Goal: Task Accomplishment & Management: Use online tool/utility

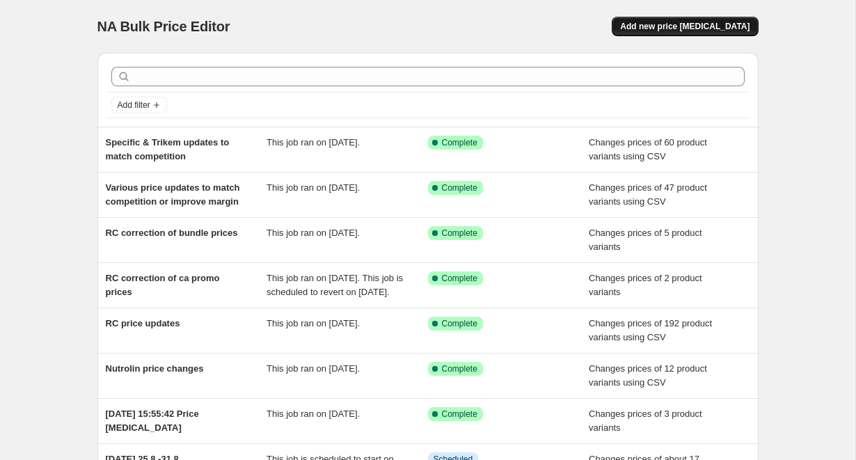
click at [727, 30] on span "Add new price [MEDICAL_DATA]" at bounding box center [684, 26] width 129 height 11
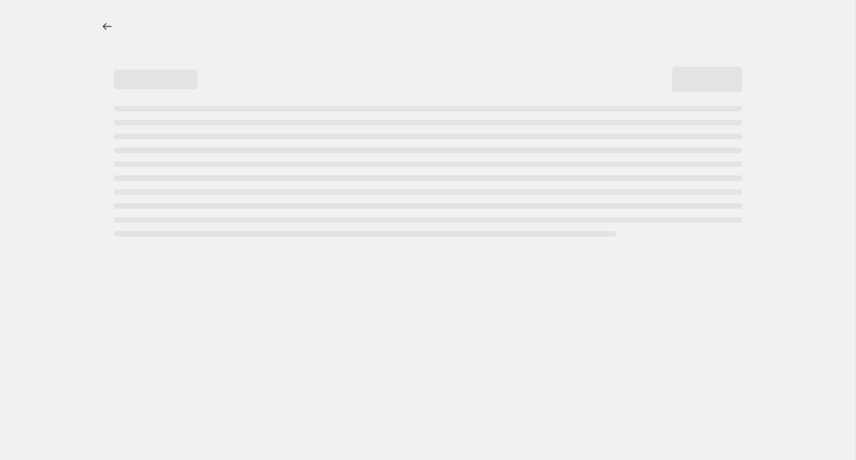
select select "percentage"
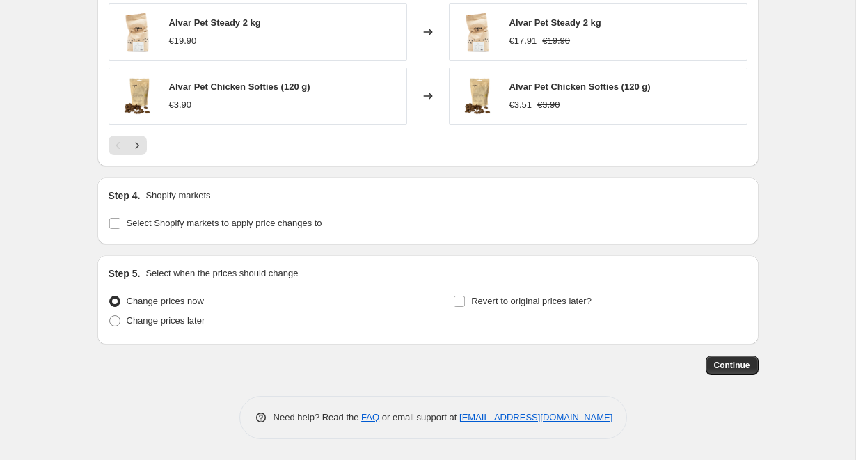
scroll to position [1009, 0]
click at [116, 228] on input "Select Shopify markets to apply price changes to" at bounding box center [114, 223] width 11 height 11
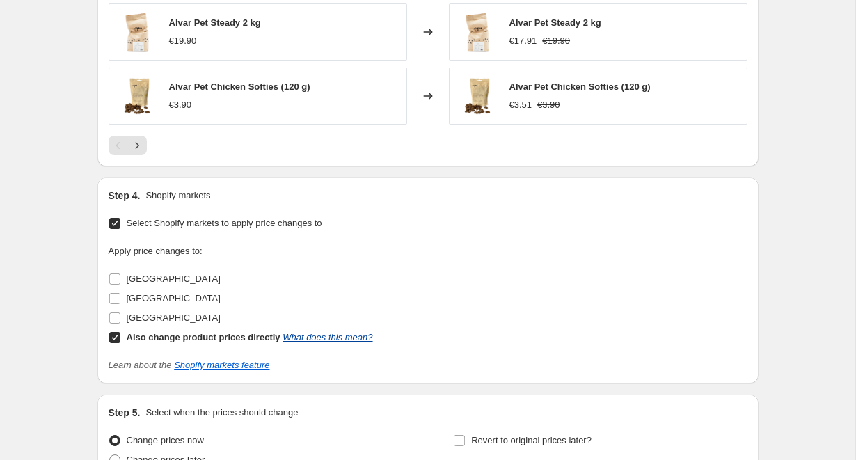
click at [343, 335] on link "What does this mean?" at bounding box center [328, 337] width 90 height 10
click at [119, 222] on input "Select Shopify markets to apply price changes to" at bounding box center [114, 223] width 11 height 11
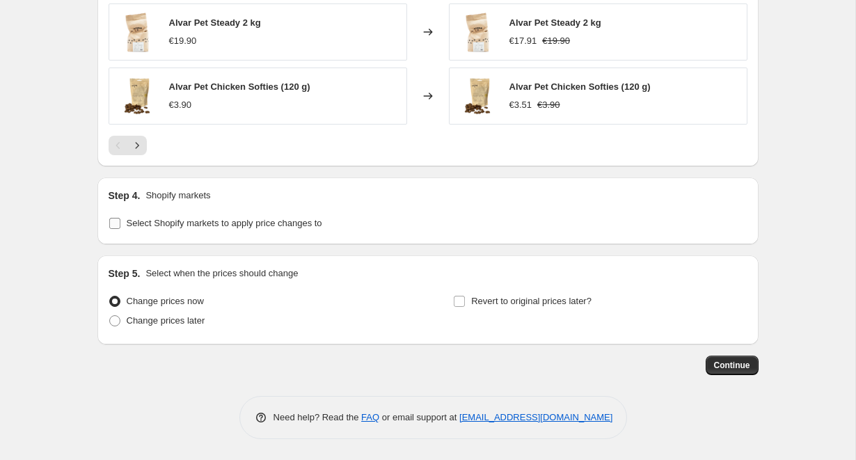
click at [116, 223] on input "Select Shopify markets to apply price changes to" at bounding box center [114, 223] width 11 height 11
checkbox input "true"
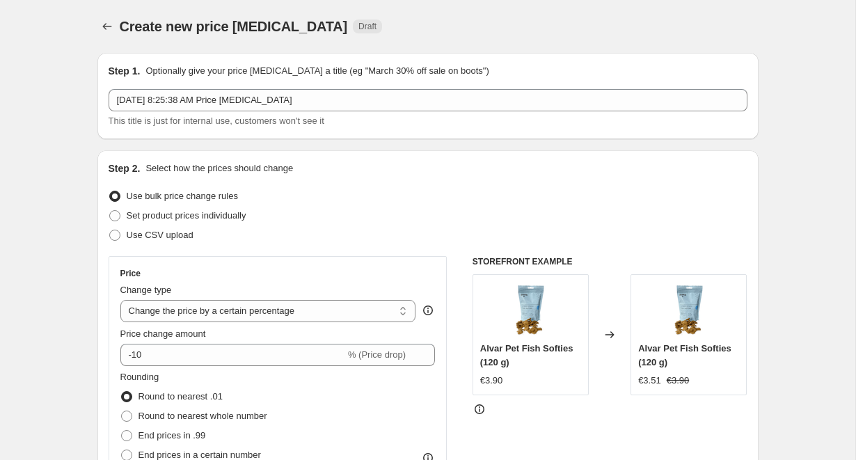
scroll to position [0, 0]
click at [106, 29] on icon "Price change jobs" at bounding box center [107, 26] width 14 height 14
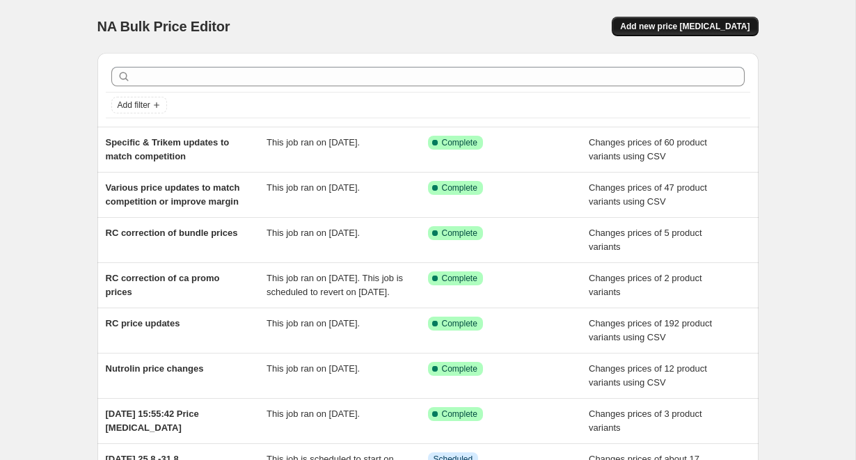
click at [720, 27] on span "Add new price change job" at bounding box center [684, 26] width 129 height 11
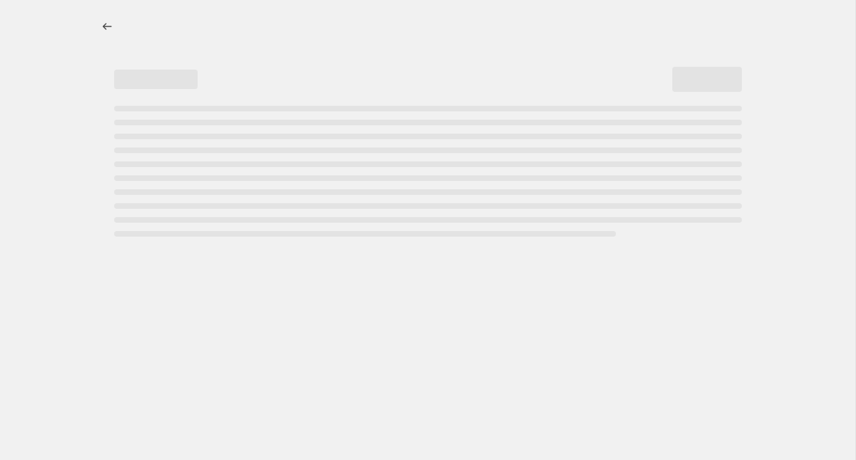
select select "percentage"
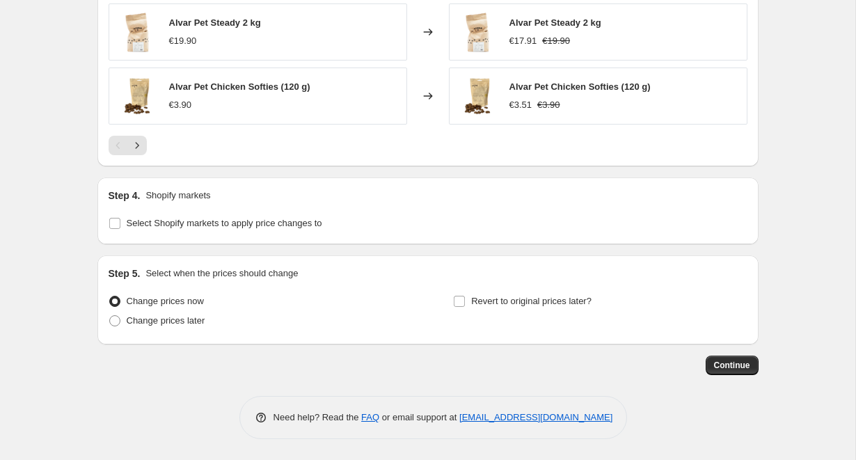
scroll to position [1009, 0]
drag, startPoint x: 148, startPoint y: 193, endPoint x: 224, endPoint y: 195, distance: 75.9
click at [224, 195] on div "Step 4. Shopify markets" at bounding box center [428, 196] width 639 height 14
click at [113, 223] on input "Select Shopify markets to apply price changes to" at bounding box center [114, 223] width 11 height 11
checkbox input "true"
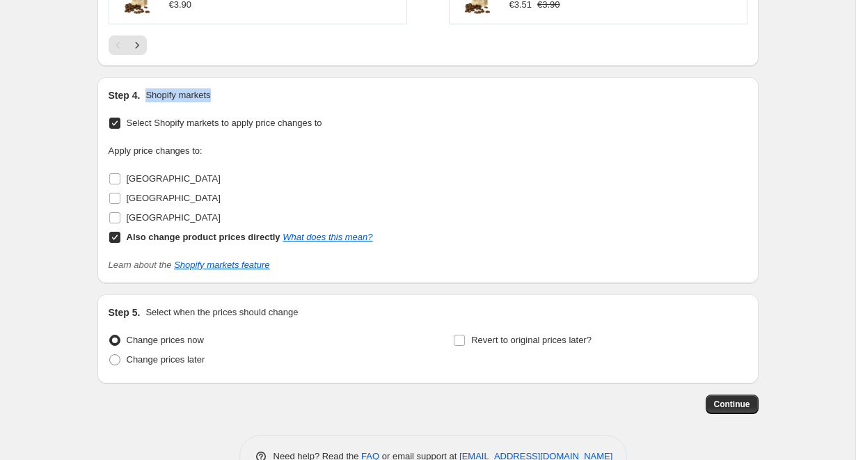
scroll to position [1110, 0]
click at [115, 216] on input "Sweden" at bounding box center [114, 217] width 11 height 11
checkbox input "true"
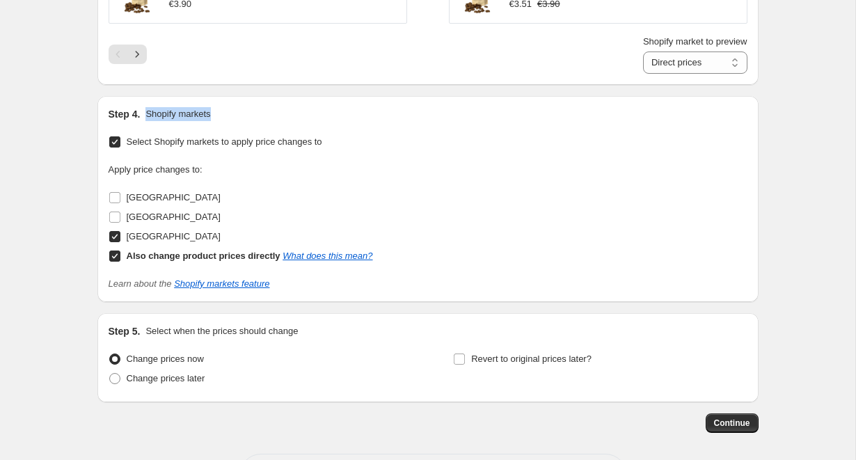
click at [116, 260] on input "Also change product prices directly What does this mean?" at bounding box center [114, 256] width 11 height 11
checkbox input "false"
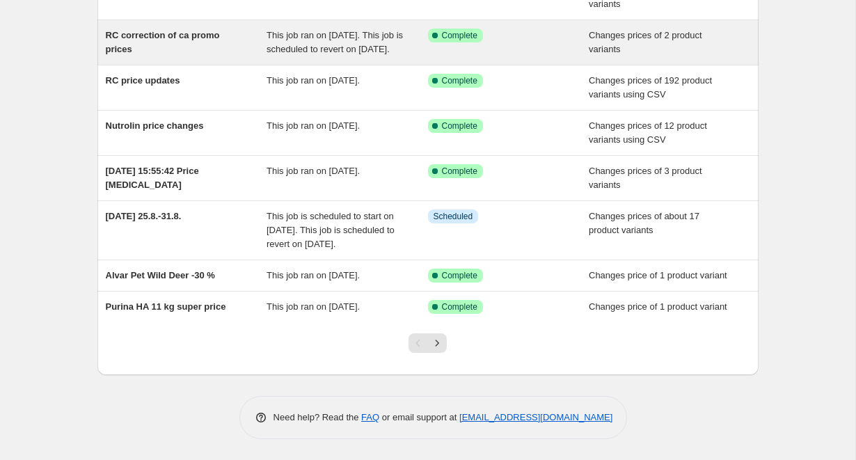
scroll to position [258, 0]
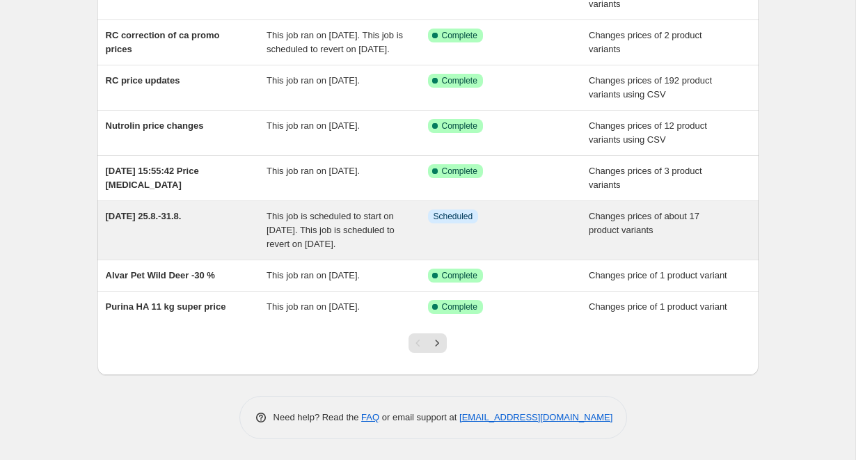
click at [174, 229] on div "Dog Day 25.8.-31.8." at bounding box center [186, 230] width 161 height 42
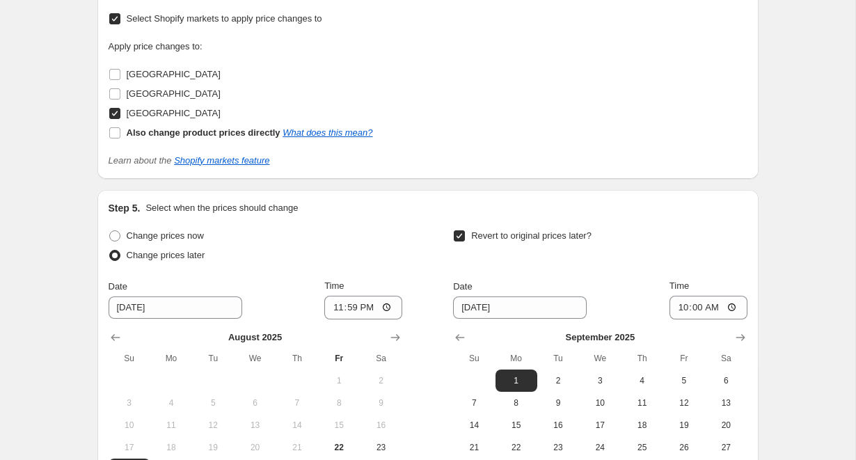
scroll to position [2435, 0]
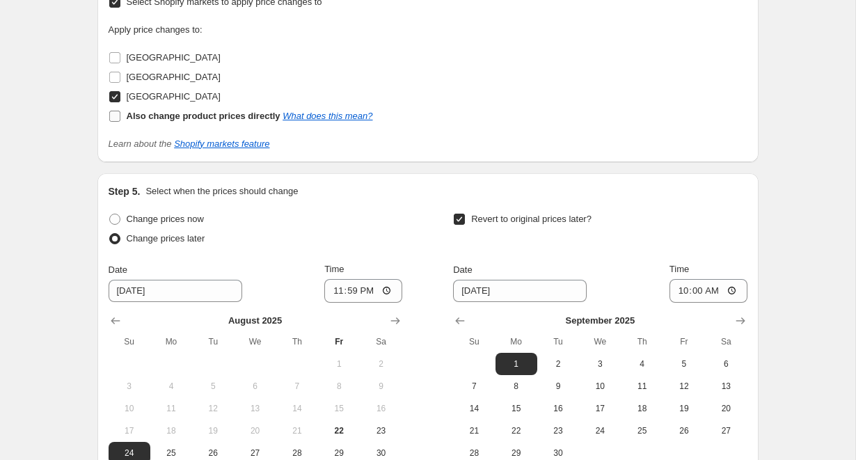
click at [116, 111] on input "Also change product prices directly What does this mean?" at bounding box center [114, 116] width 11 height 11
checkbox input "true"
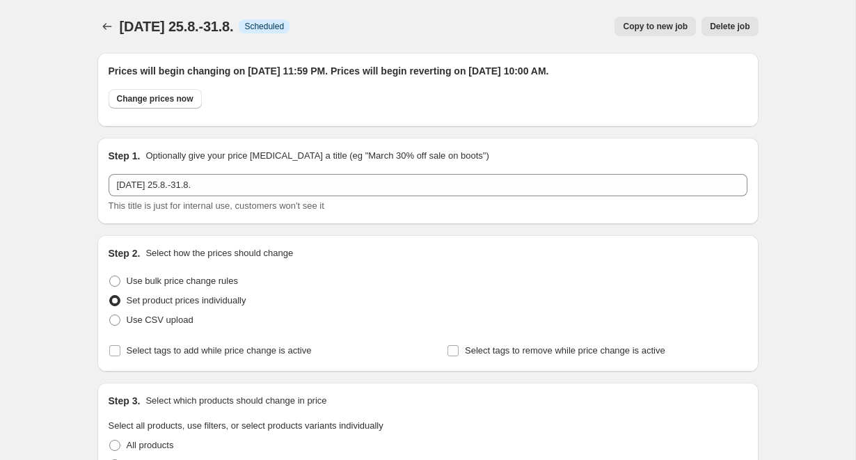
scroll to position [0, 0]
click at [108, 31] on icon "Price change jobs" at bounding box center [107, 26] width 14 height 14
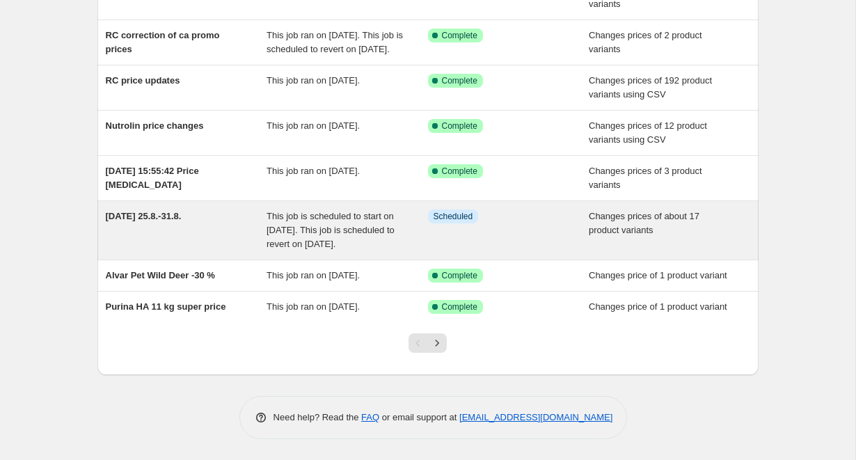
scroll to position [299, 0]
click at [152, 209] on div "Dog Day 25.8.-31.8." at bounding box center [186, 230] width 161 height 42
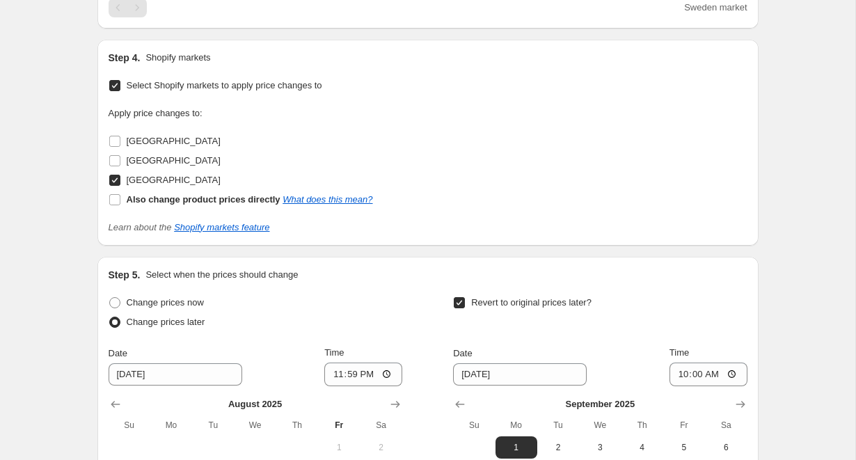
scroll to position [2318, 0]
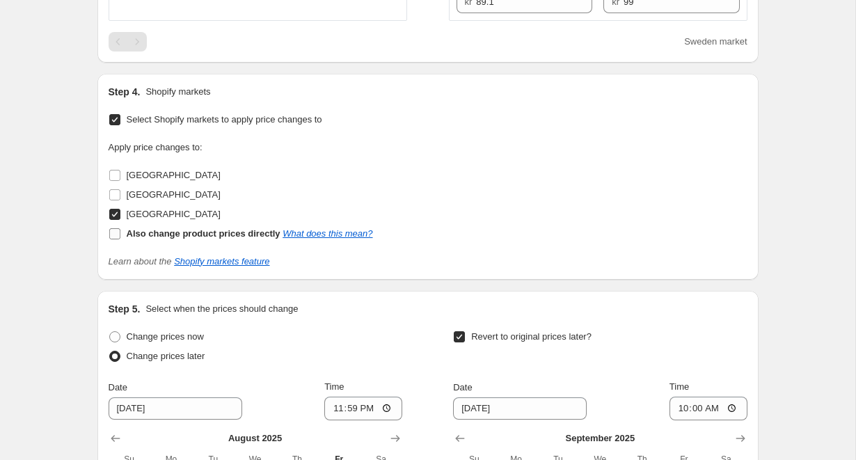
click at [116, 228] on input "Also change product prices directly What does this mean?" at bounding box center [114, 233] width 11 height 11
checkbox input "true"
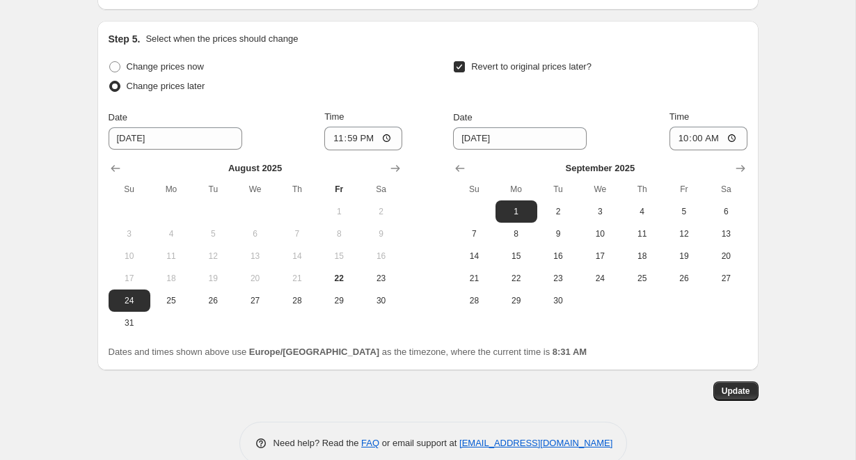
scroll to position [2606, 0]
click at [741, 386] on span "Update" at bounding box center [736, 391] width 29 height 11
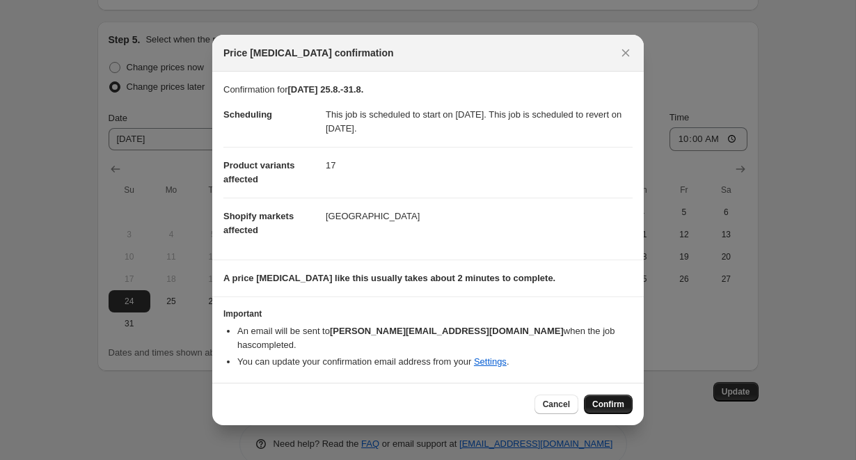
click at [610, 399] on span "Confirm" at bounding box center [608, 404] width 32 height 11
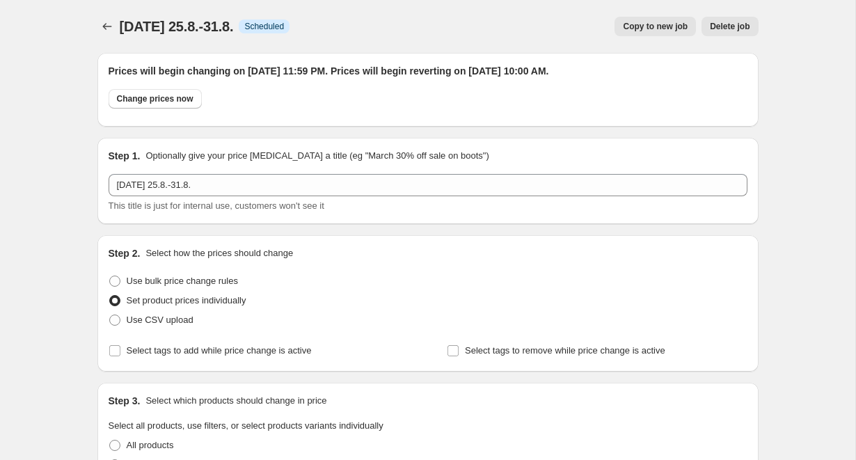
scroll to position [0, 0]
click at [110, 21] on icon "Price change jobs" at bounding box center [107, 26] width 14 height 14
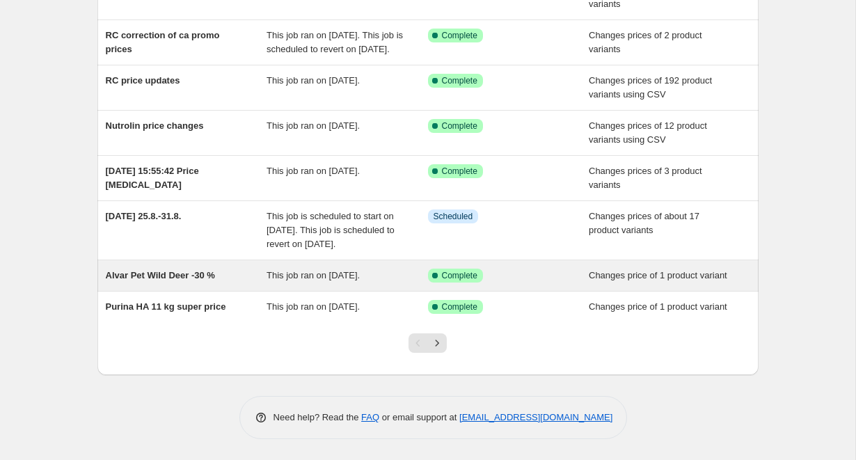
scroll to position [299, 0]
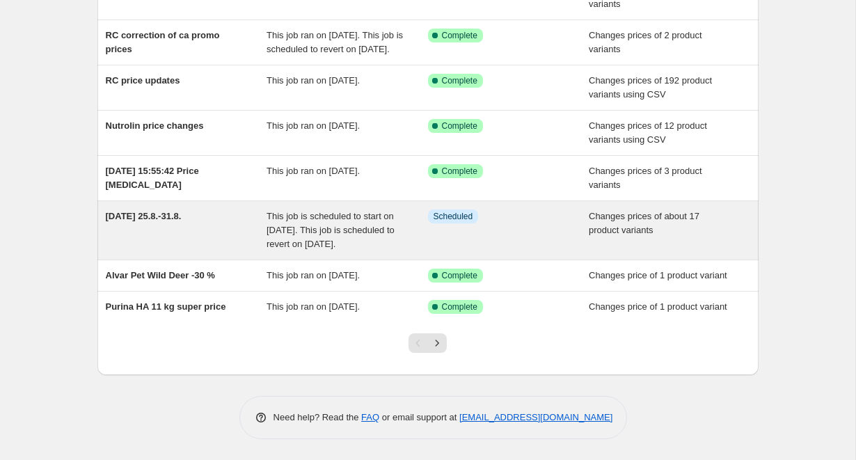
click at [163, 211] on div "Dog Day 25.8.-31.8." at bounding box center [186, 230] width 161 height 42
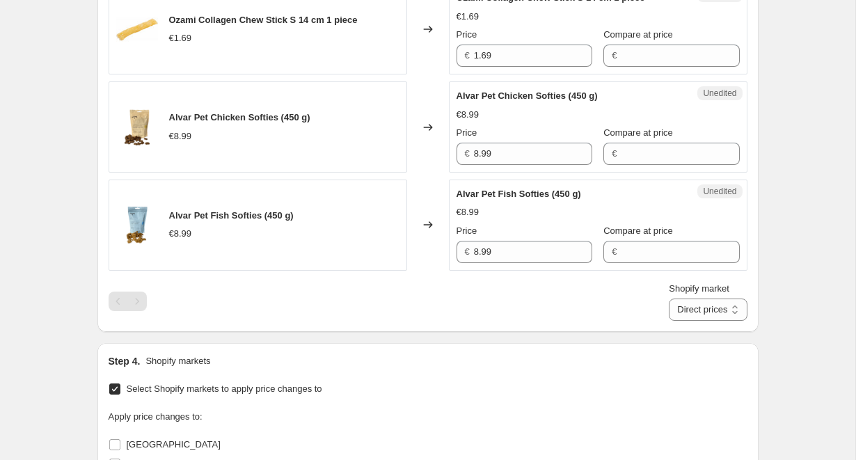
scroll to position [2092, 0]
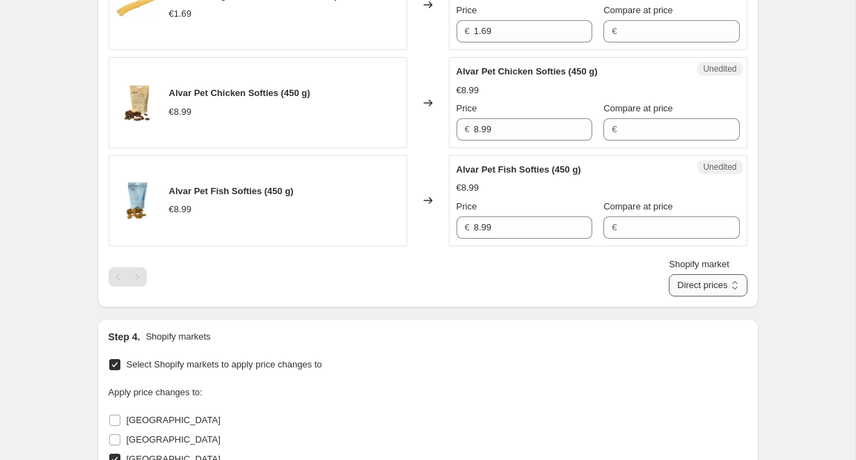
select select "88164925744"
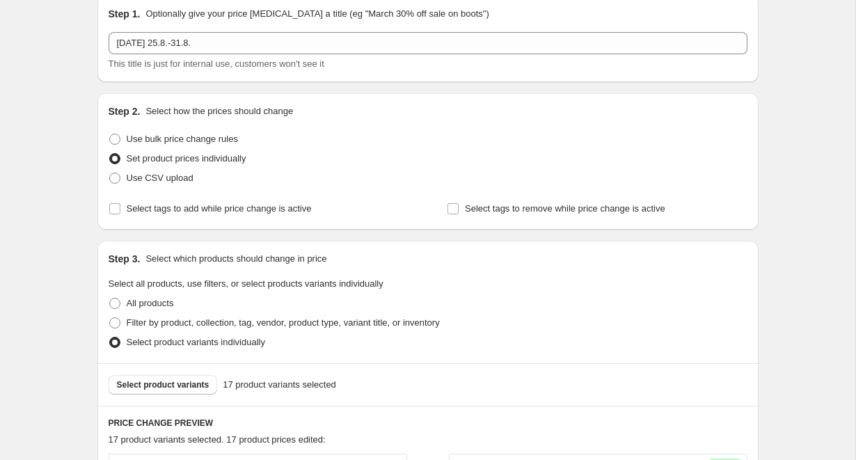
scroll to position [141, 0]
click at [118, 141] on span at bounding box center [114, 140] width 11 height 11
click at [110, 136] on input "Use bulk price change rules" at bounding box center [109, 135] width 1 height 1
radio input "true"
select select "percentage"
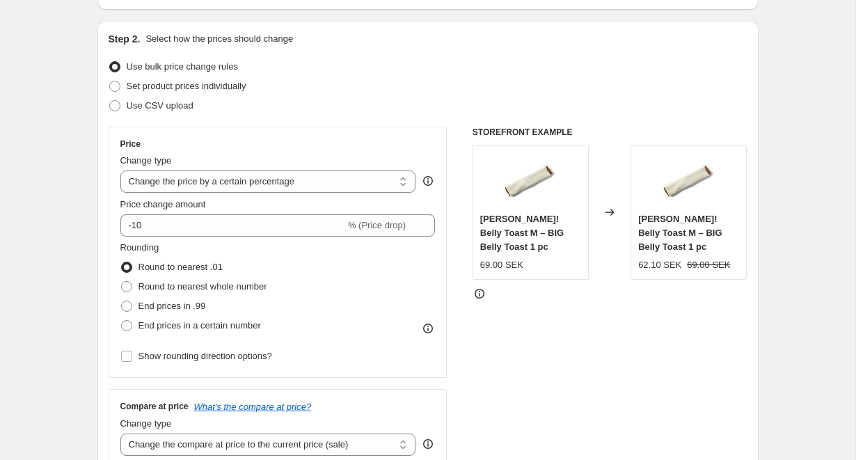
scroll to position [219, 0]
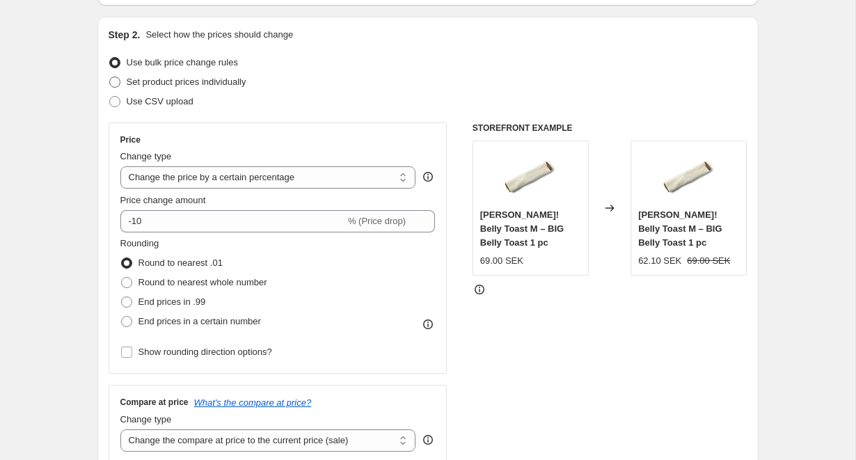
click at [116, 83] on span at bounding box center [114, 82] width 11 height 11
click at [110, 77] on input "Set product prices individually" at bounding box center [109, 77] width 1 height 1
radio input "true"
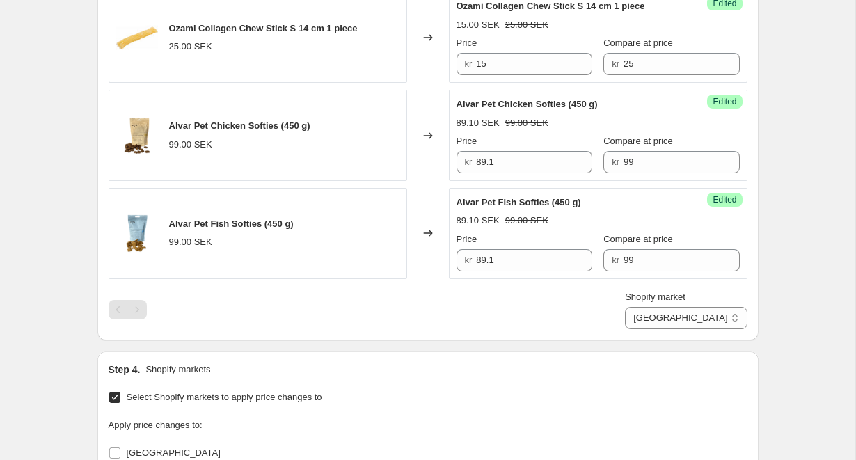
scroll to position [2068, 0]
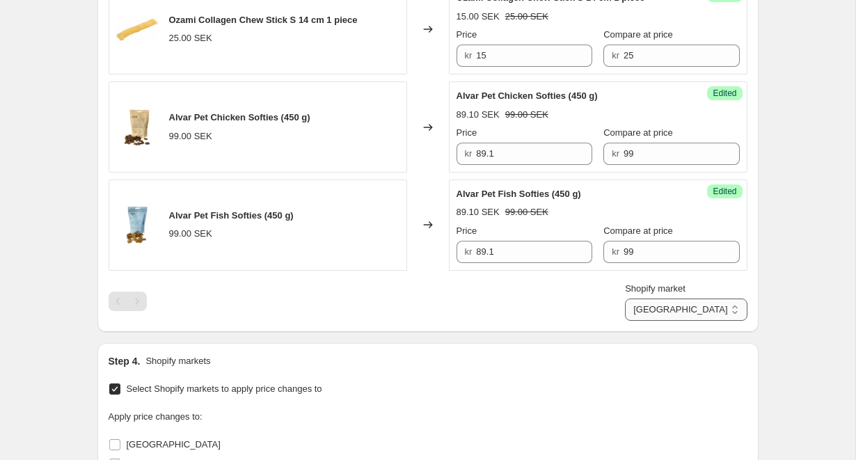
select select "direct"
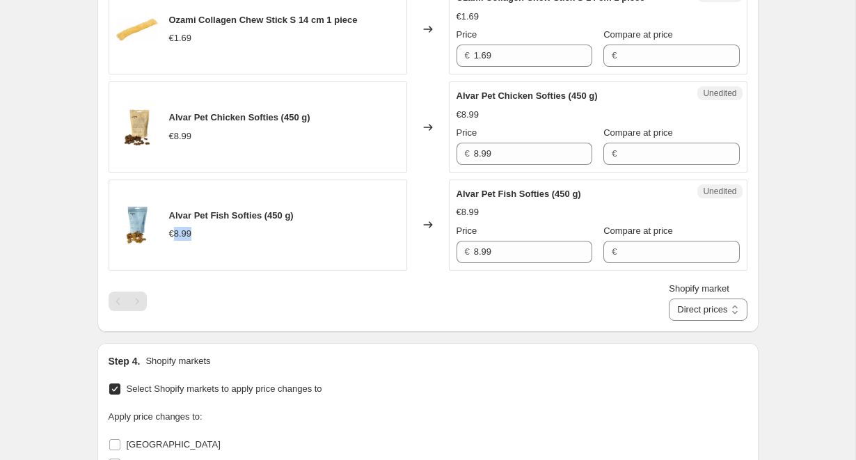
drag, startPoint x: 196, startPoint y: 205, endPoint x: 172, endPoint y: 205, distance: 23.7
click at [172, 227] on div "€8.99" at bounding box center [231, 234] width 125 height 14
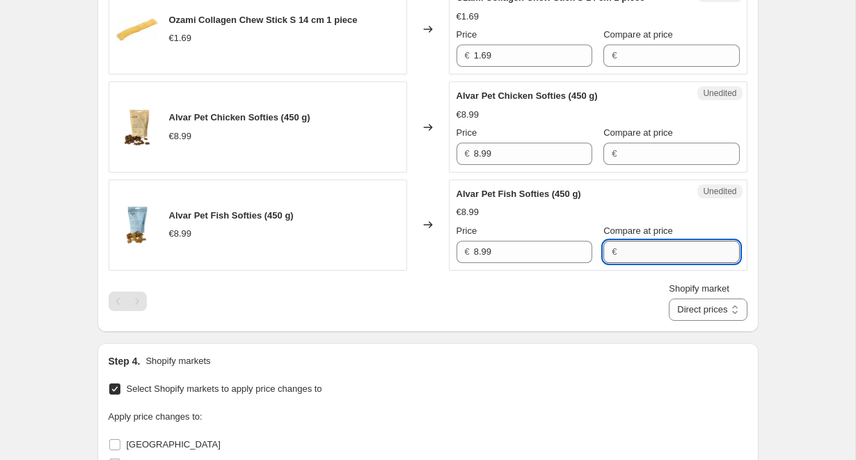
click at [660, 241] on input "Compare at price" at bounding box center [680, 252] width 118 height 22
click at [425, 285] on div "Shopify market Direct prices Sweden Direct prices" at bounding box center [428, 301] width 639 height 39
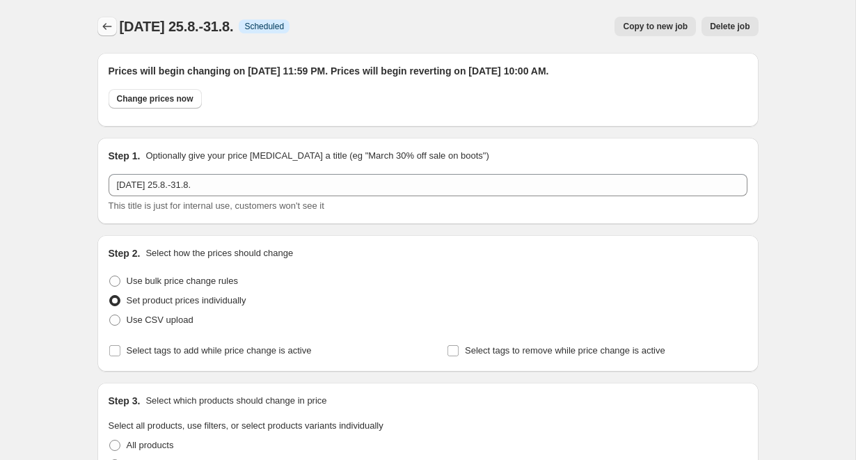
scroll to position [0, 0]
click at [103, 22] on icon "Price change jobs" at bounding box center [107, 26] width 14 height 14
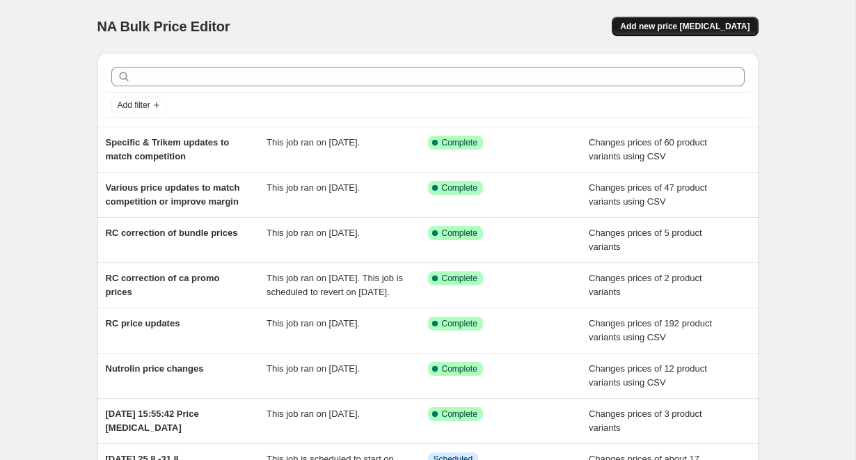
click at [727, 26] on span "Add new price change job" at bounding box center [684, 26] width 129 height 11
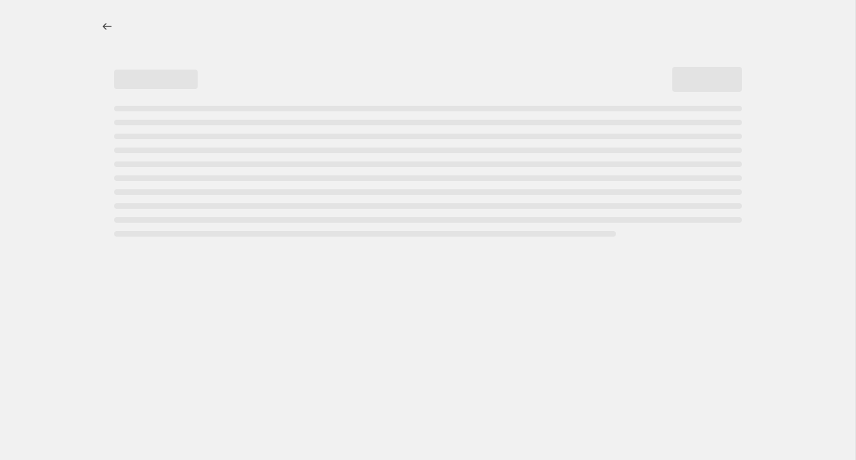
select select "percentage"
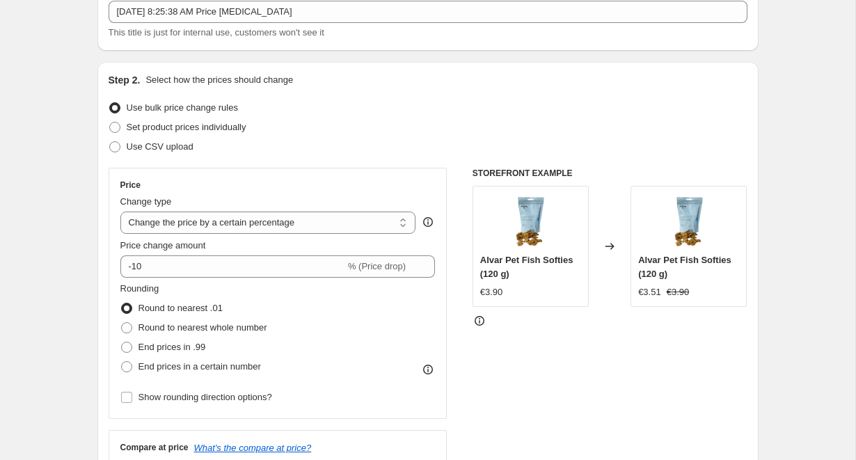
scroll to position [129, 0]
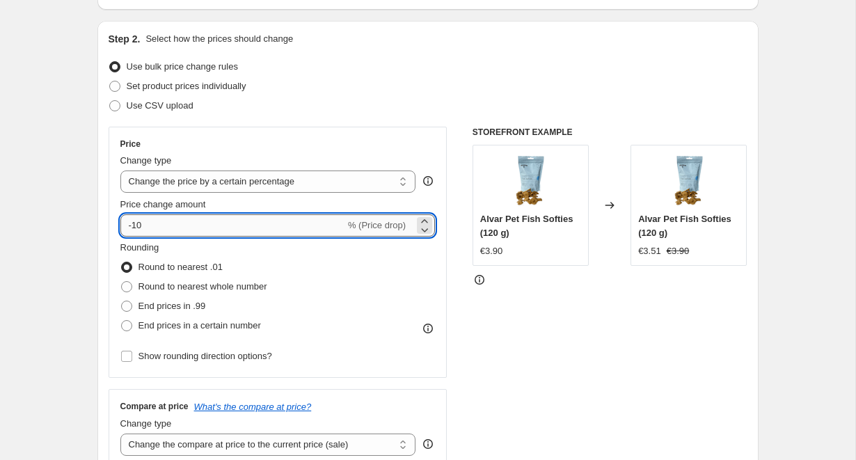
click at [262, 225] on input "-10" at bounding box center [232, 225] width 225 height 22
type input "-15"
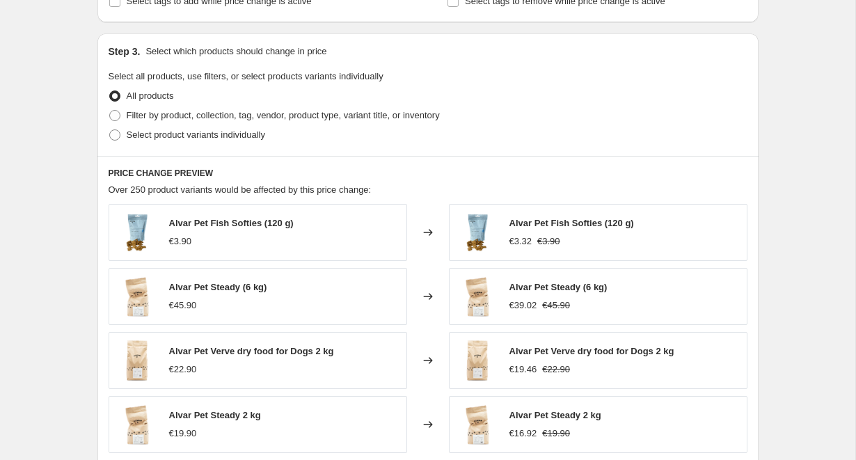
scroll to position [621, 0]
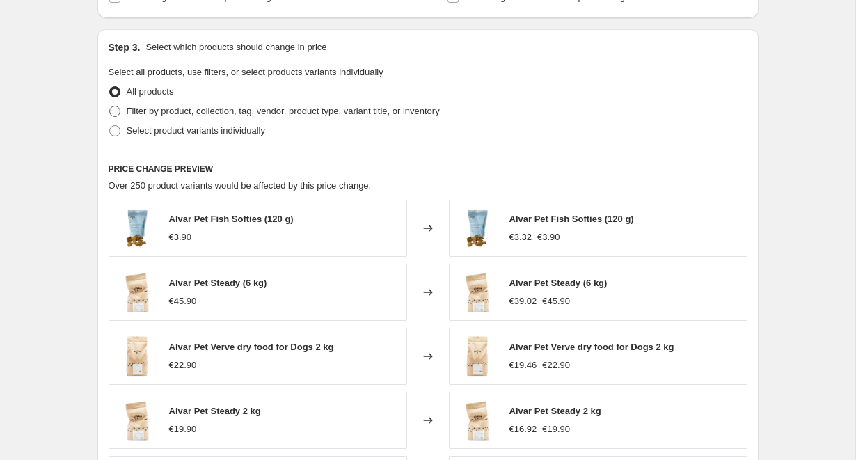
click at [176, 109] on span "Filter by product, collection, tag, vendor, product type, variant title, or inv…" at bounding box center [283, 111] width 313 height 10
click at [110, 106] on input "Filter by product, collection, tag, vendor, product type, variant title, or inv…" at bounding box center [109, 106] width 1 height 1
radio input "true"
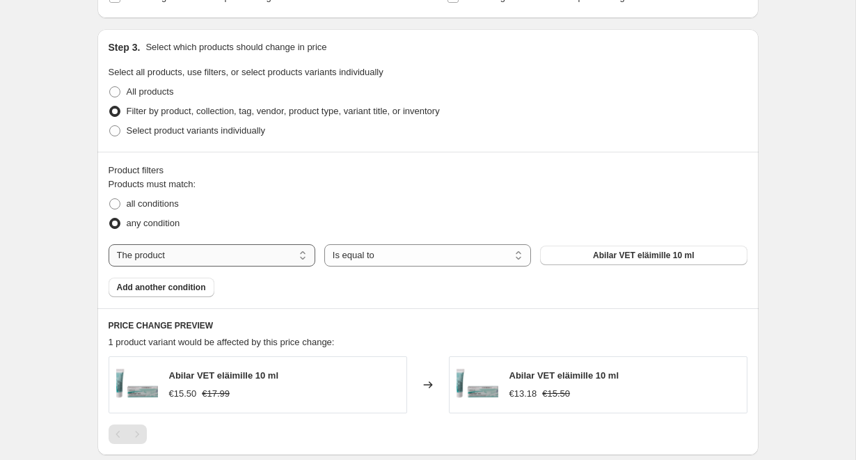
select select "collection"
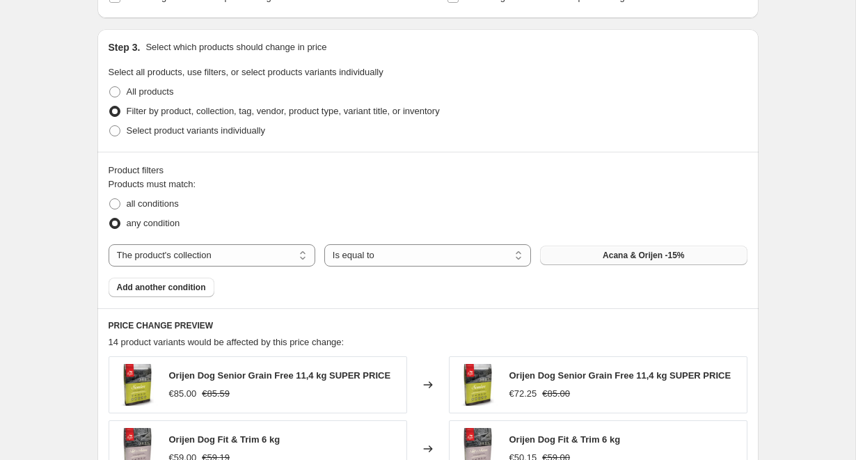
click at [596, 253] on button "Acana & Orijen -15%" at bounding box center [643, 255] width 207 height 19
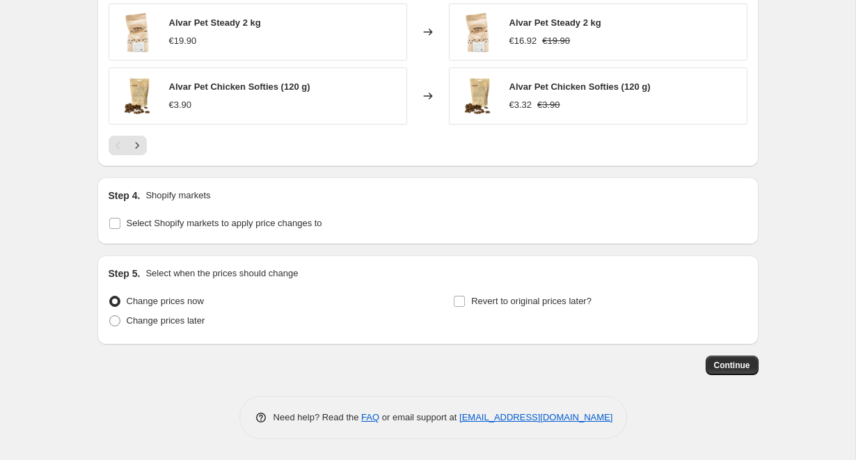
scroll to position [1166, 0]
click at [111, 224] on input "Select Shopify markets to apply price changes to" at bounding box center [114, 223] width 11 height 11
checkbox input "true"
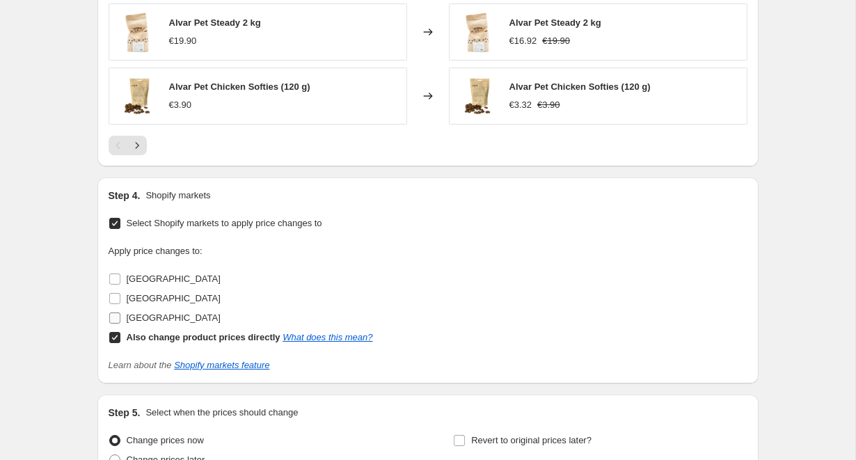
click at [112, 316] on input "Sweden" at bounding box center [114, 317] width 11 height 11
checkbox input "true"
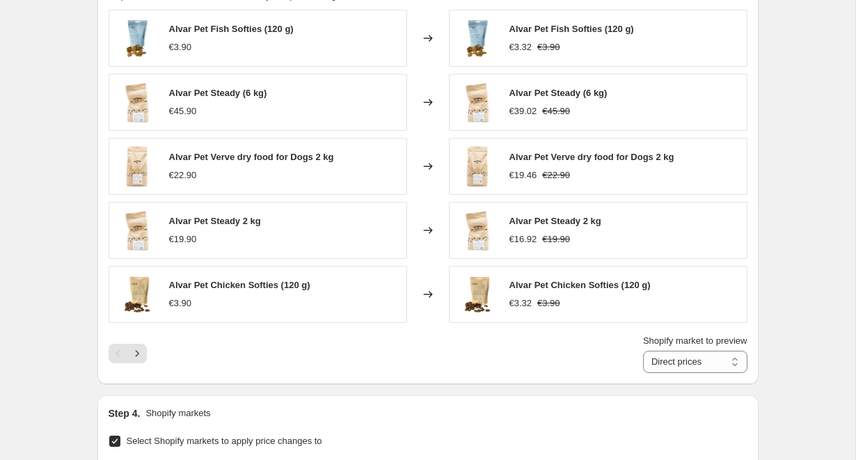
scroll to position [953, 0]
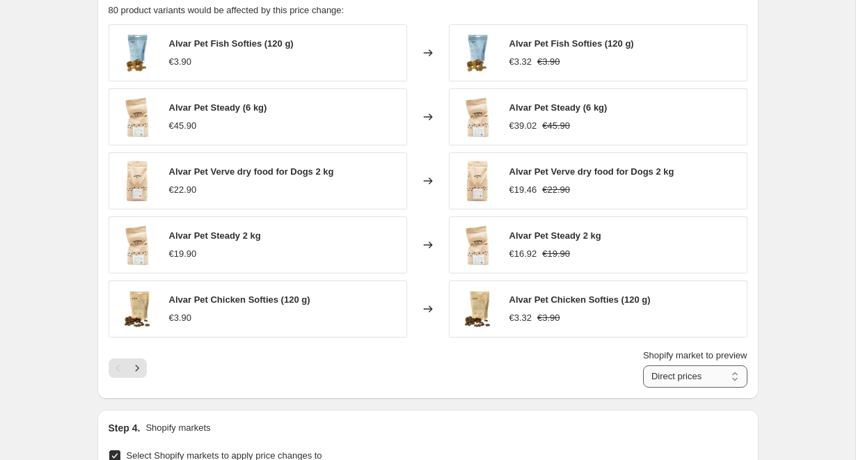
select select "88164925744"
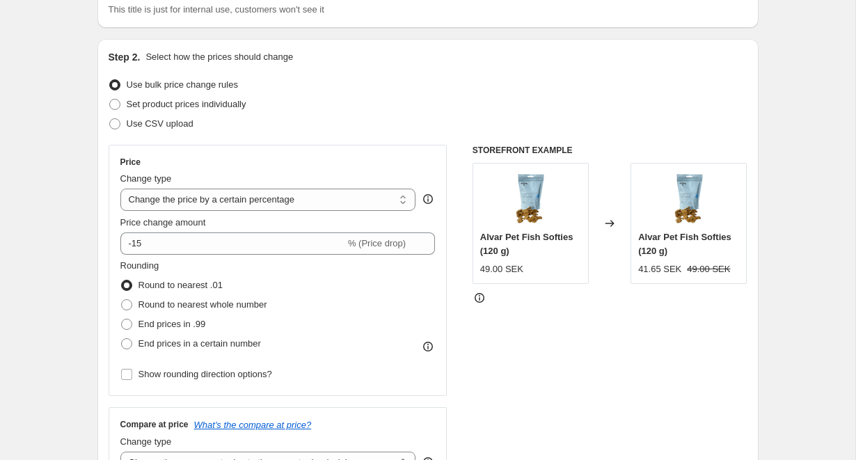
scroll to position [103, 0]
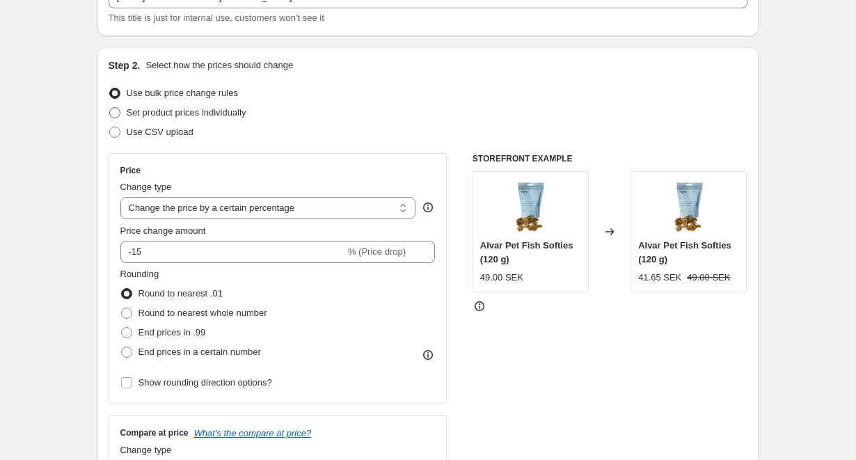
click at [117, 113] on span at bounding box center [114, 112] width 11 height 11
click at [110, 108] on input "Set product prices individually" at bounding box center [109, 107] width 1 height 1
radio input "true"
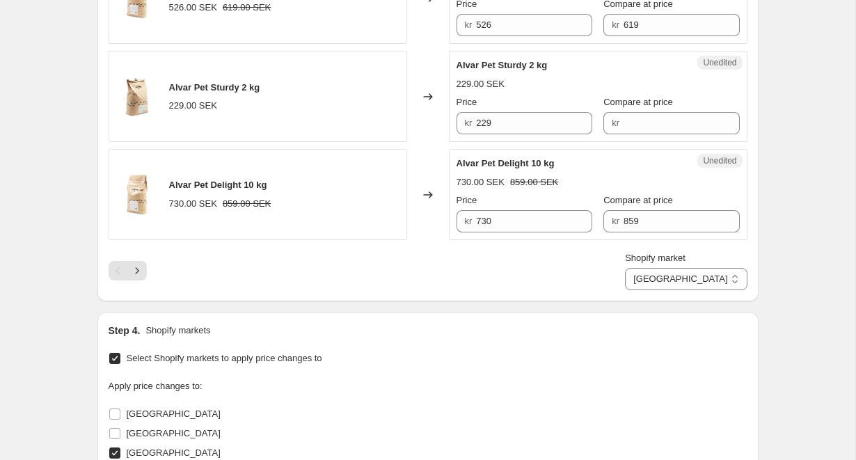
scroll to position [2422, 0]
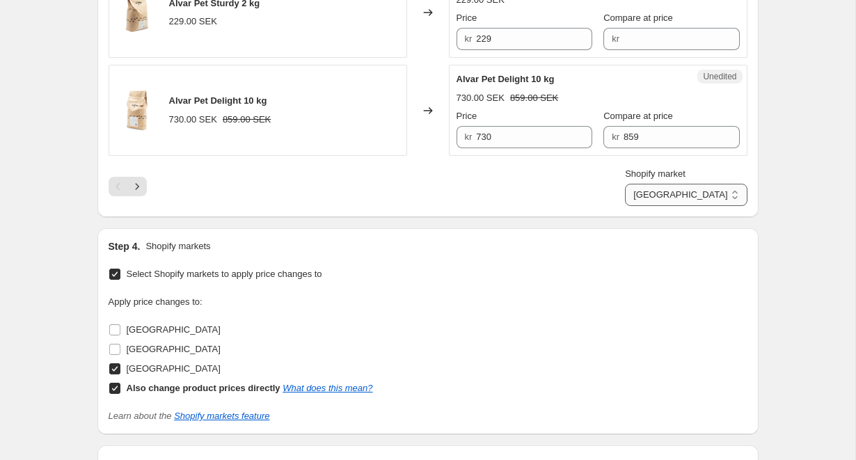
select select "direct"
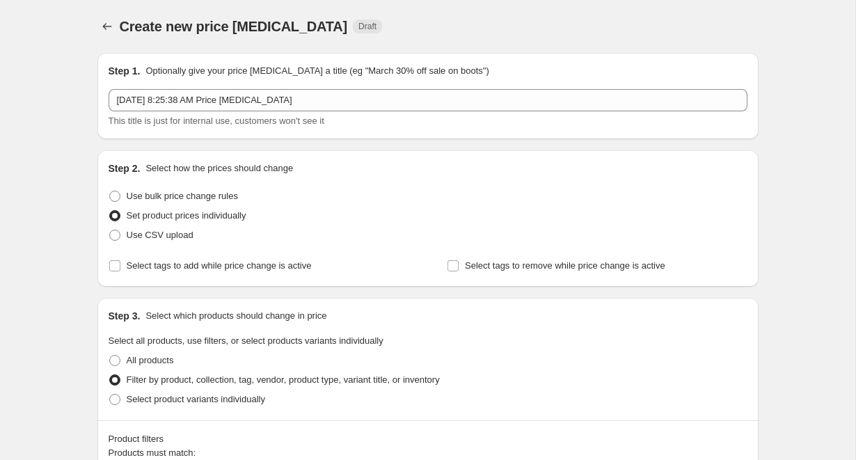
scroll to position [0, 0]
click at [109, 28] on icon "Price change jobs" at bounding box center [107, 26] width 14 height 14
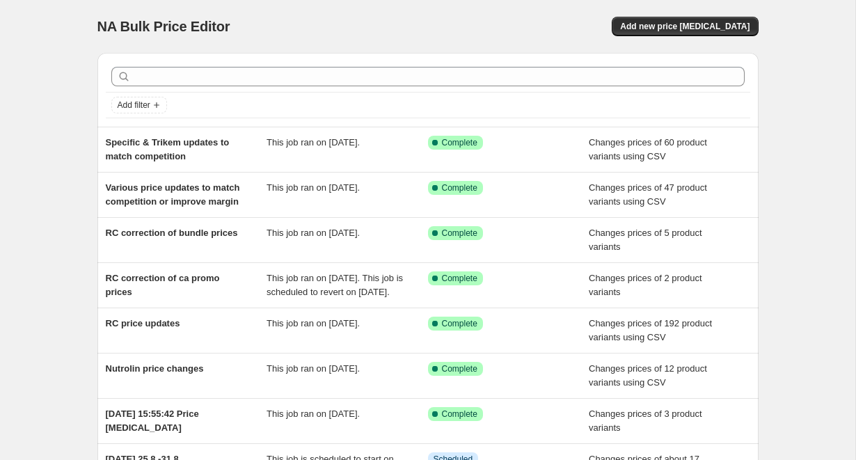
click at [54, 170] on div "NA Bulk Price Editor. This page is ready NA Bulk Price Editor Add new price cha…" at bounding box center [427, 351] width 855 height 703
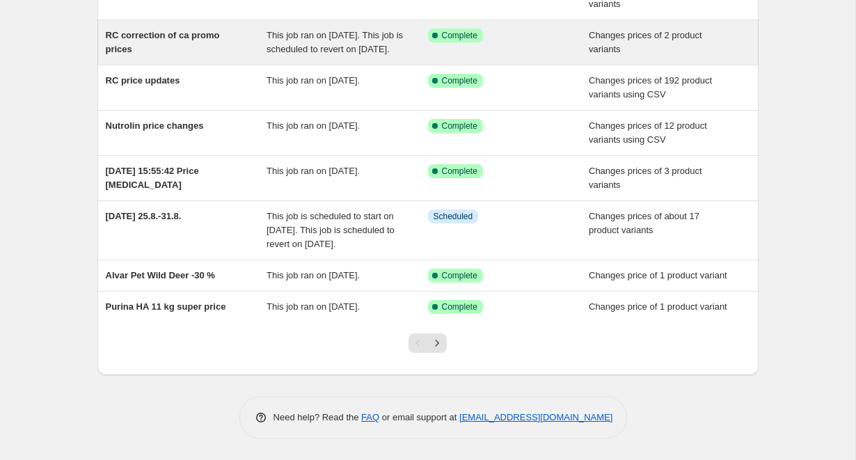
scroll to position [299, 0]
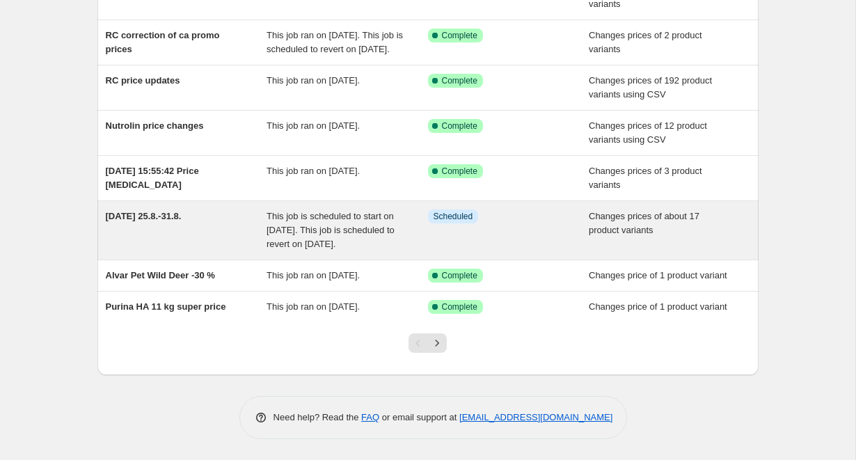
click at [218, 209] on div "Dog Day 25.8.-31.8." at bounding box center [186, 230] width 161 height 42
